Goal: Task Accomplishment & Management: Complete application form

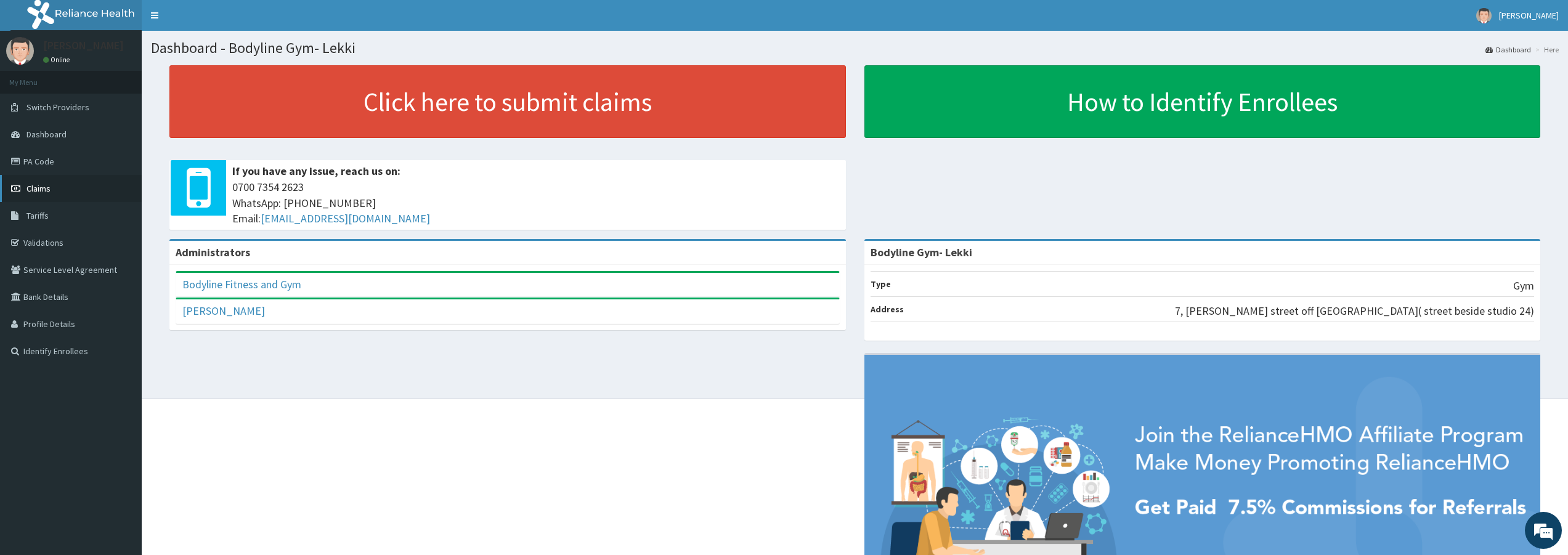
click at [75, 191] on link "Claims" at bounding box center [71, 188] width 142 height 27
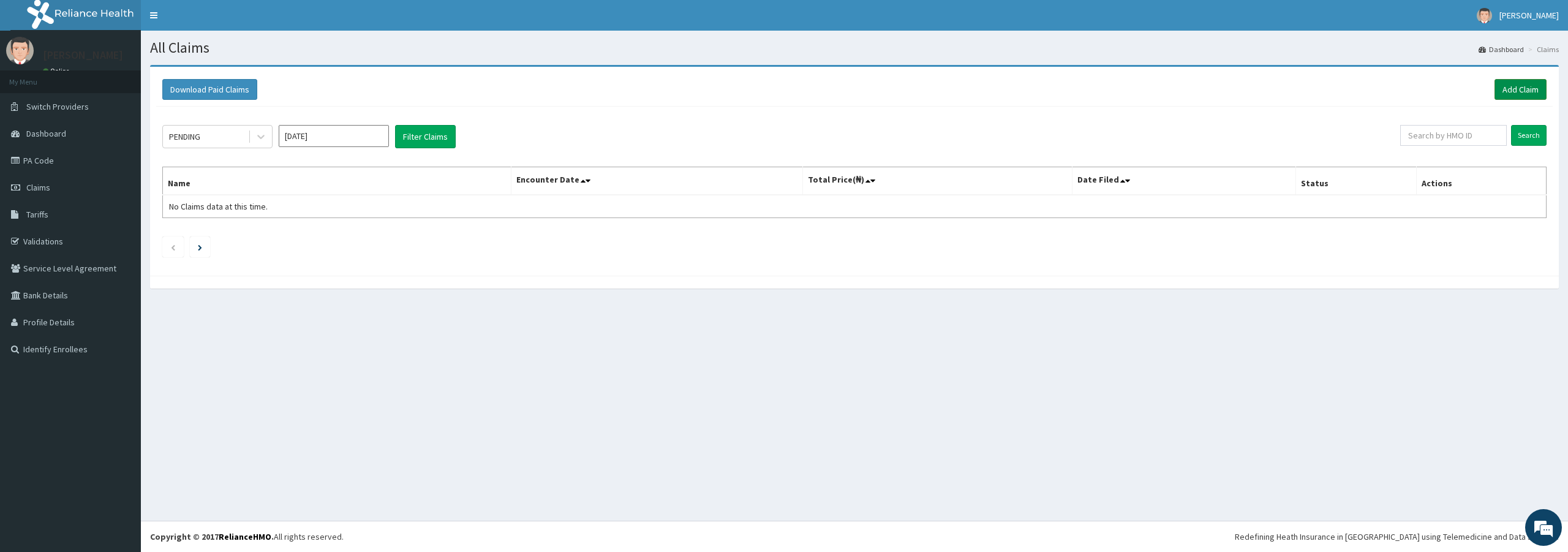
click at [1509, 98] on link "Add Claim" at bounding box center [1521, 89] width 52 height 21
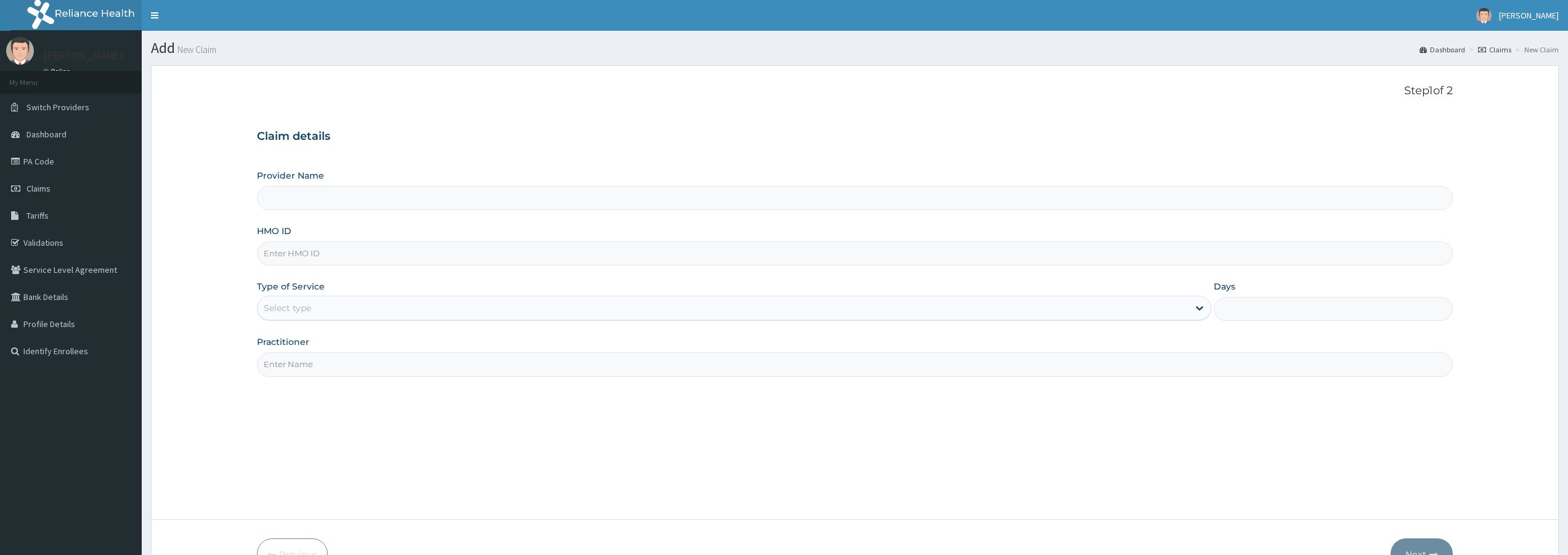
type input "Bodyline Gym- Lekki"
type input "1"
click at [308, 254] on input "HMO ID" at bounding box center [855, 253] width 1196 height 24
type input "e"
type input "ENP/10586/0"
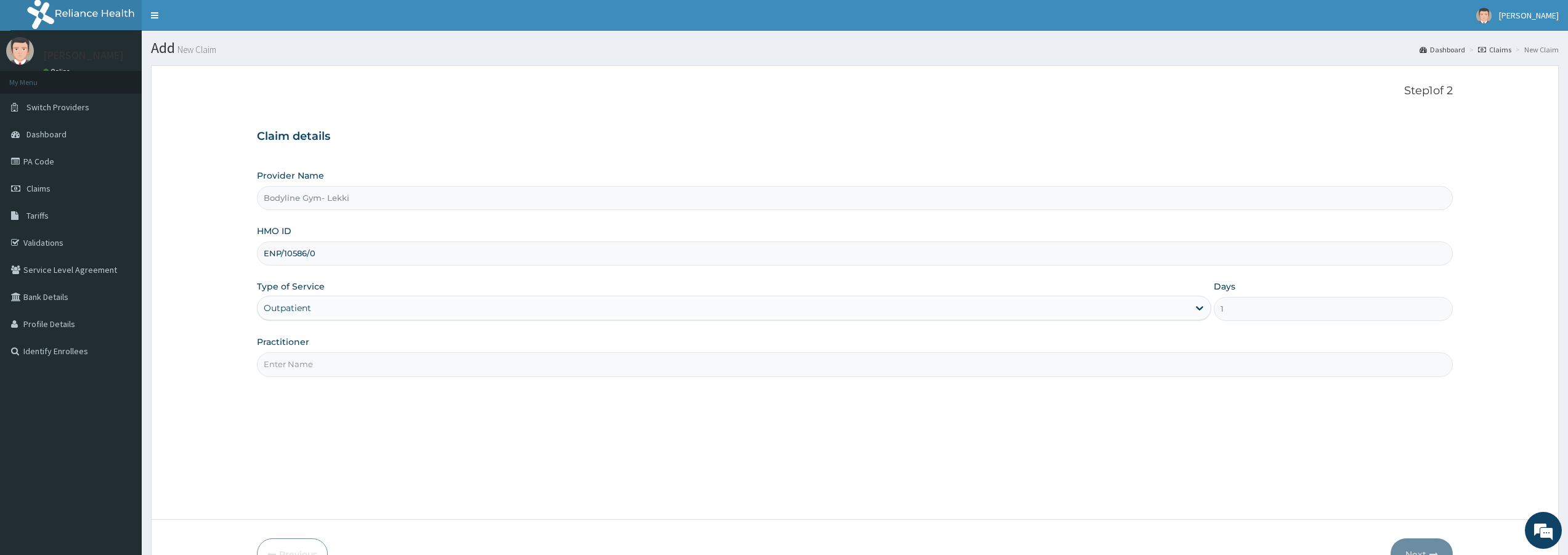
click at [306, 361] on input "Practitioner" at bounding box center [855, 364] width 1196 height 24
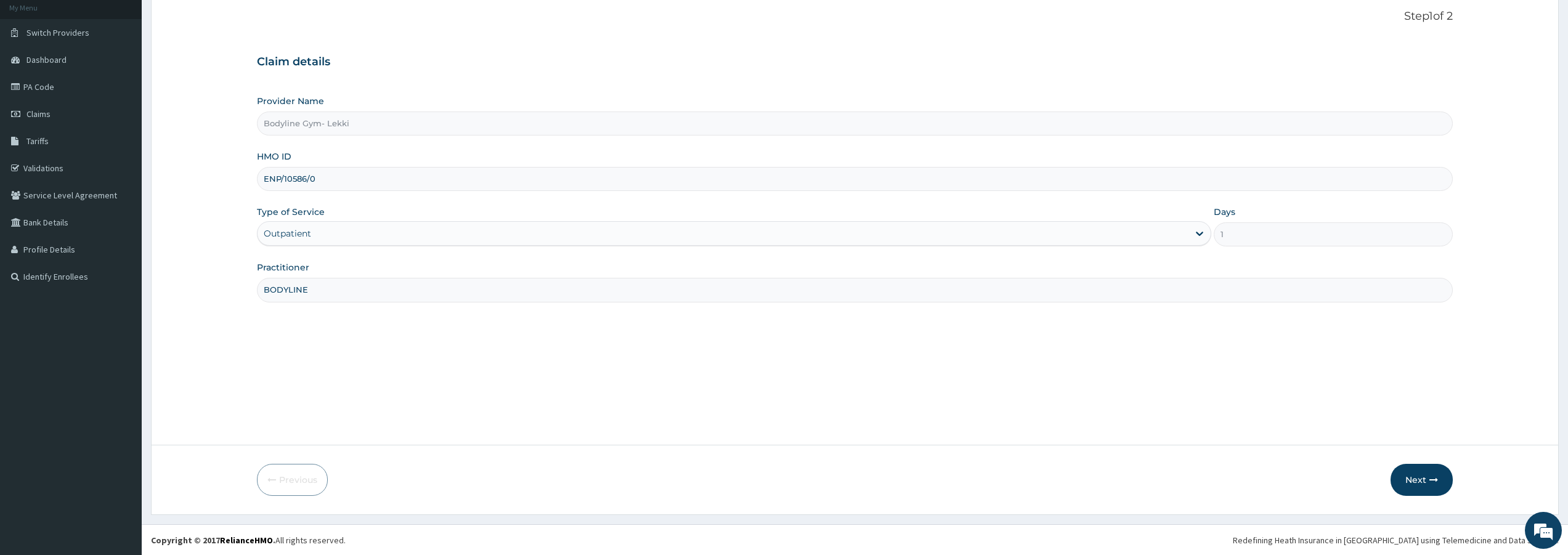
scroll to position [75, 0]
type input "BODYLINE"
click at [1400, 477] on button "Next" at bounding box center [1422, 479] width 62 height 32
type input "ENP/10586/D"
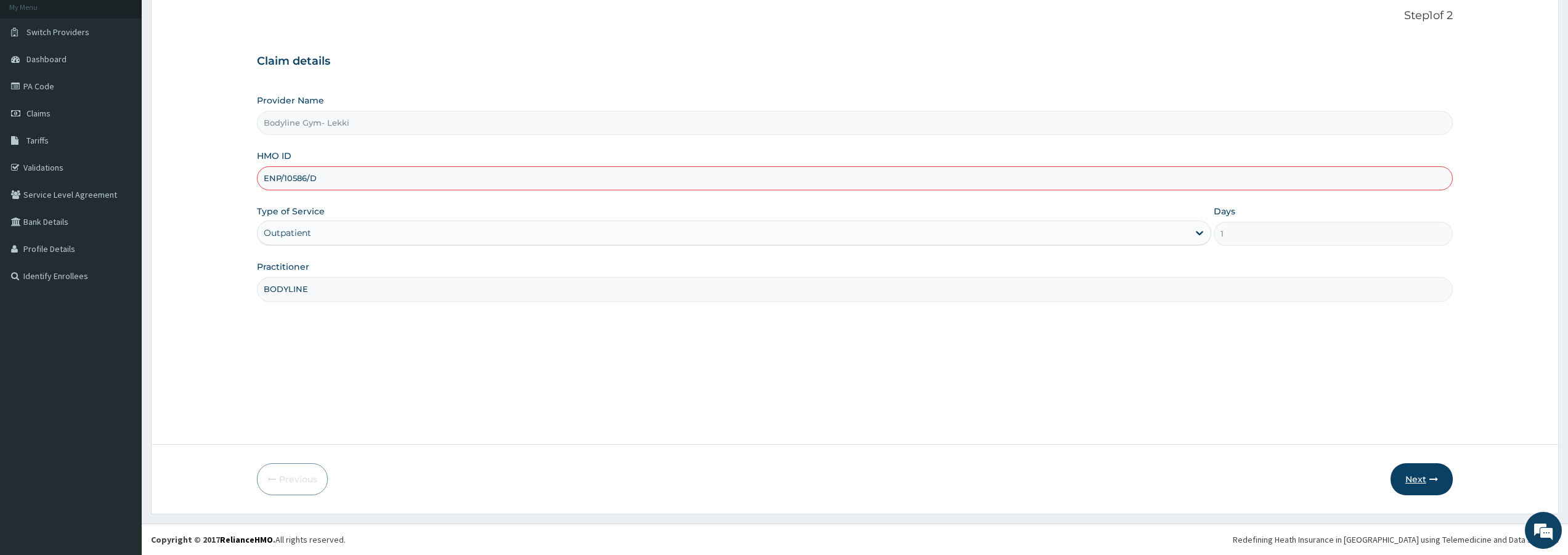
click at [1429, 482] on icon "button" at bounding box center [1434, 479] width 8 height 8
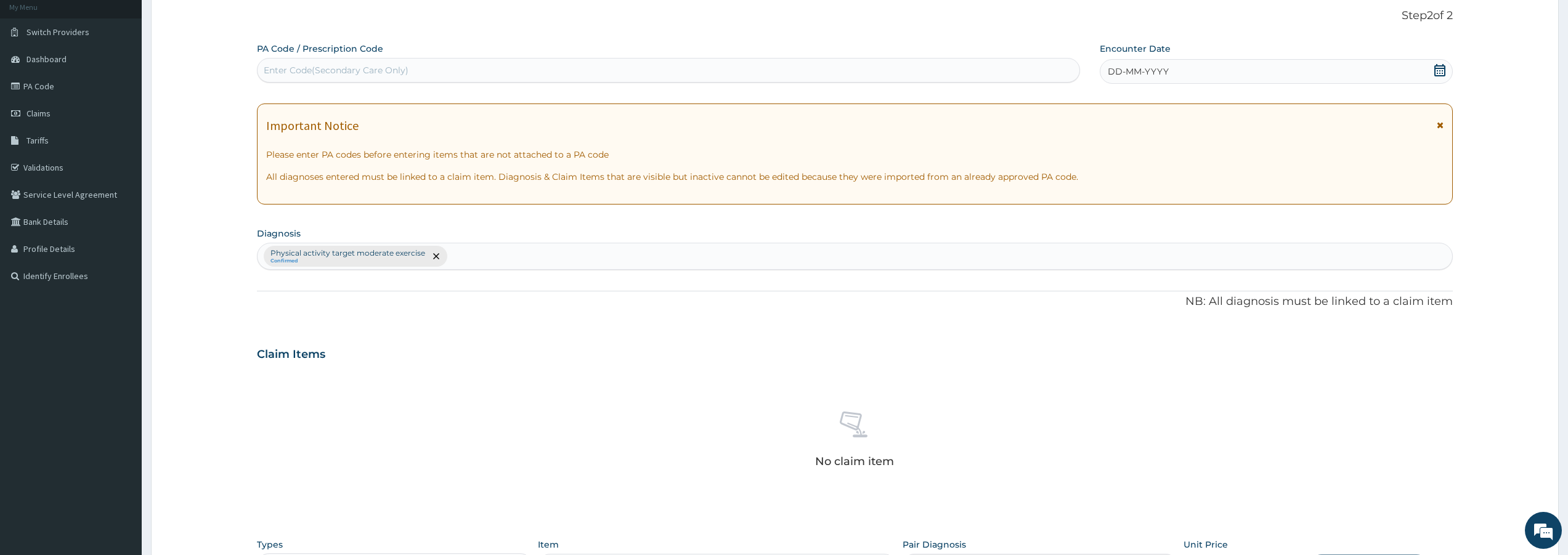
click at [341, 71] on div "Enter Code(Secondary Care Only)" at bounding box center [336, 71] width 145 height 12
type input "PA/A80044"
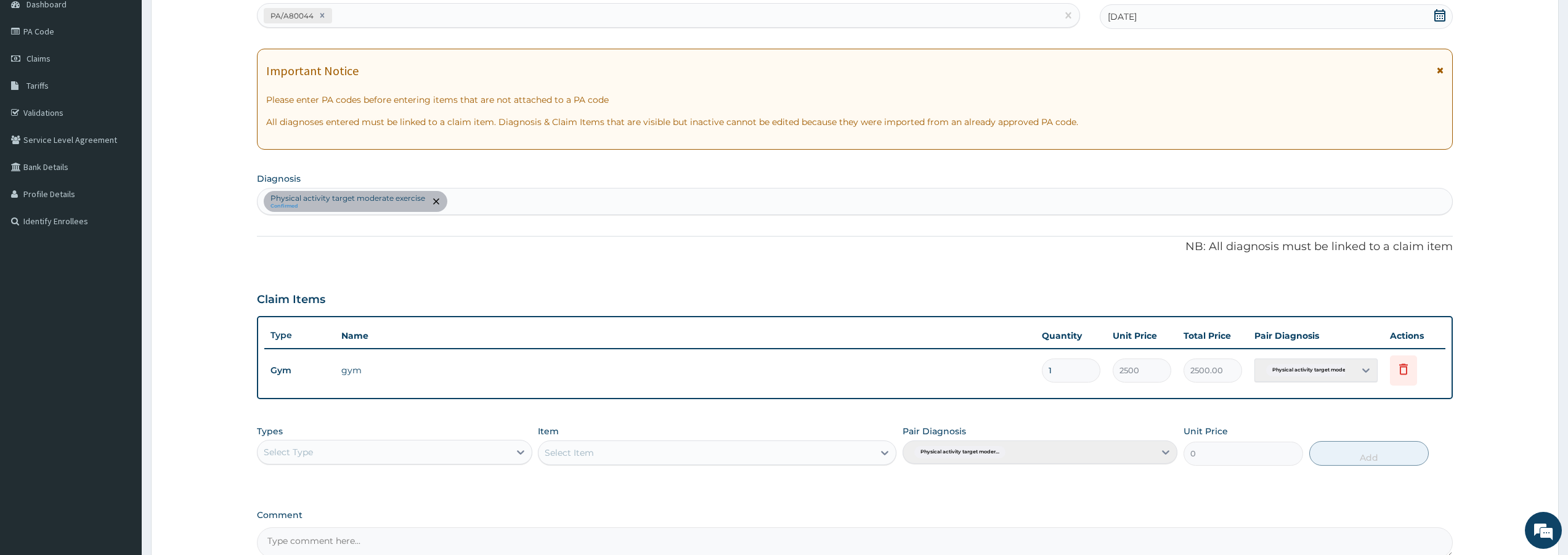
scroll to position [260, 0]
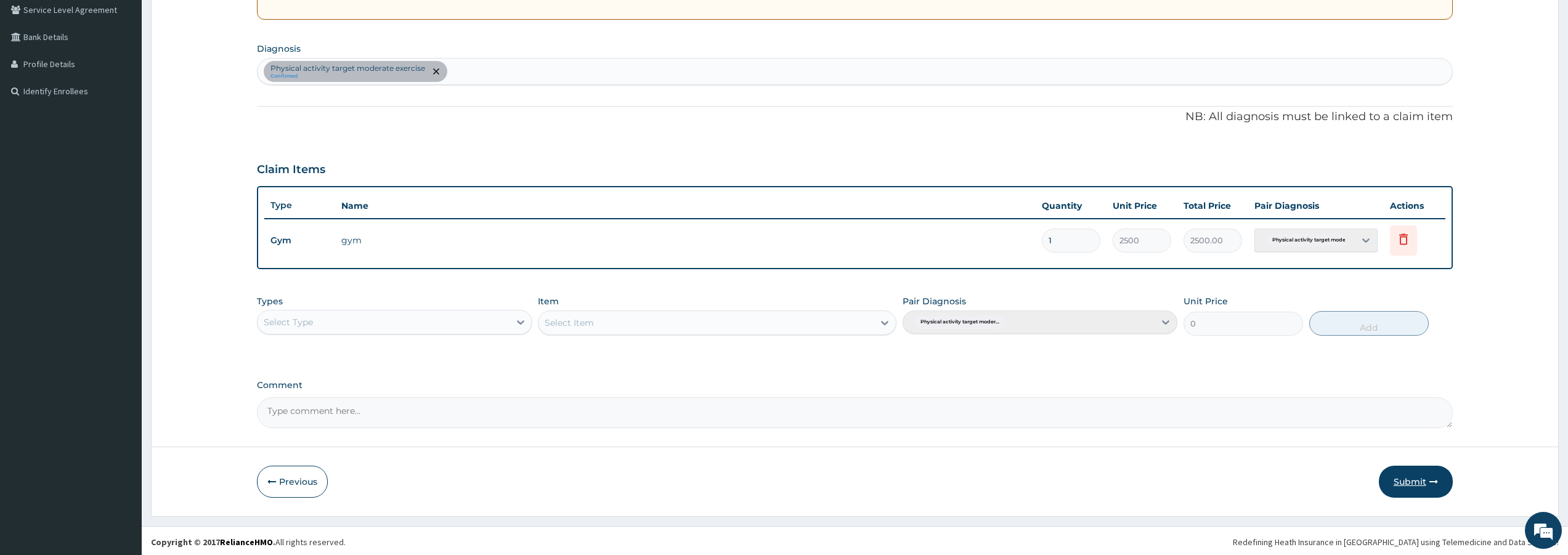
click at [1427, 486] on button "Submit" at bounding box center [1416, 482] width 74 height 32
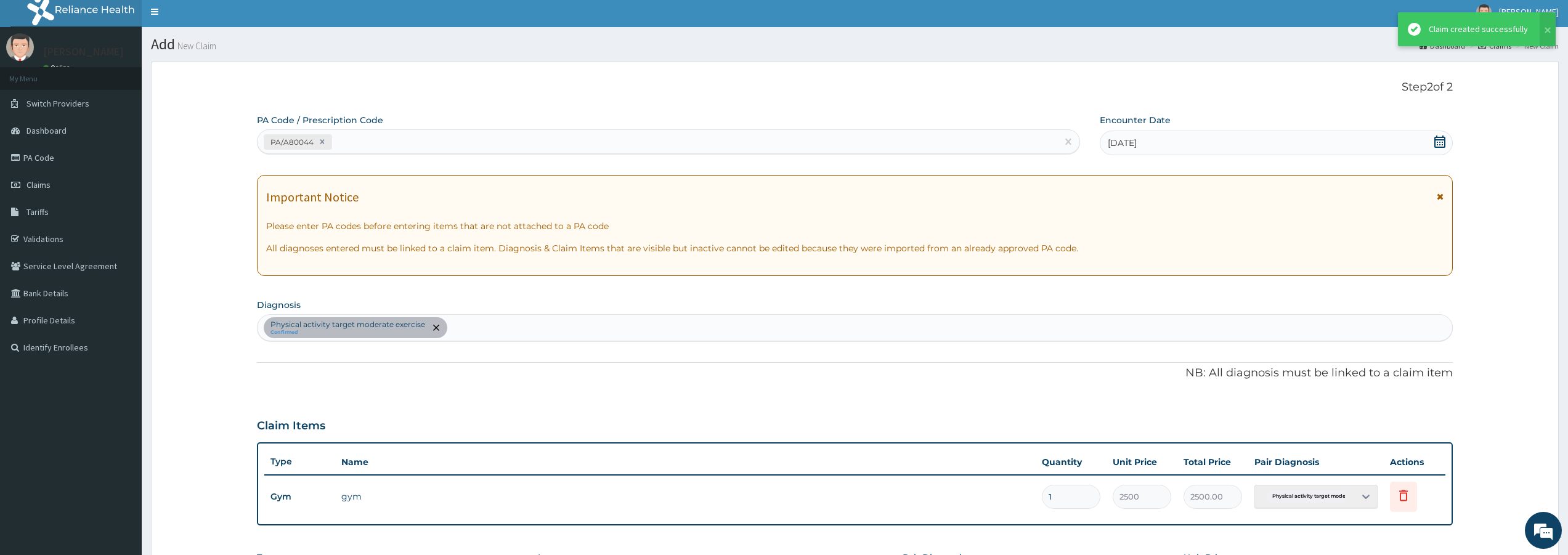
scroll to position [0, 0]
